Goal: Task Accomplishment & Management: Use online tool/utility

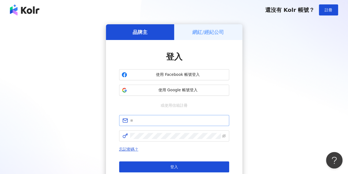
click at [152, 116] on span at bounding box center [174, 120] width 110 height 11
click at [155, 120] on input "text" at bounding box center [178, 120] width 96 height 6
type input "**********"
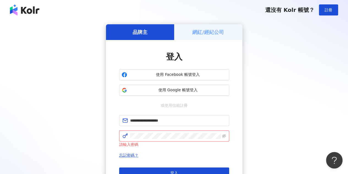
click at [165, 169] on button "登入" at bounding box center [174, 172] width 110 height 11
